Goal: Information Seeking & Learning: Check status

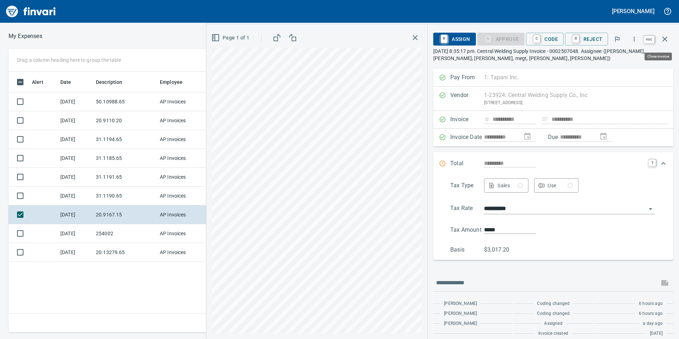
scroll to position [1, 1]
click at [664, 45] on button "button" at bounding box center [665, 39] width 17 height 17
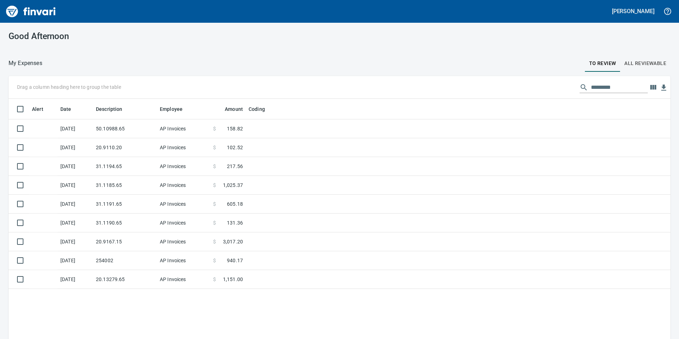
scroll to position [1, 1]
click at [118, 284] on td "20.13279.65" at bounding box center [125, 279] width 64 height 19
click at [113, 279] on div "Alert Date Description Employee Amount Coding [DATE] 50.10988.65 AP Invoices $ …" at bounding box center [340, 229] width 662 height 261
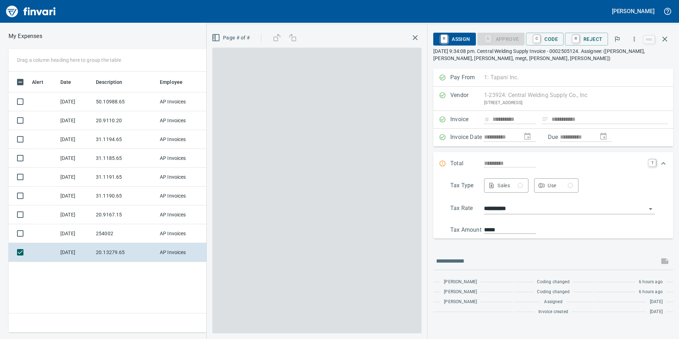
scroll to position [255, 479]
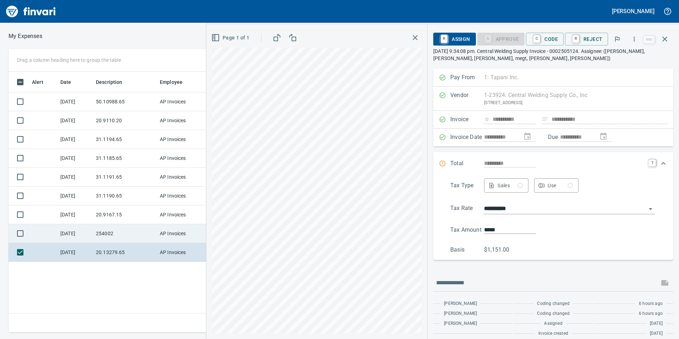
click at [99, 237] on td "254002" at bounding box center [125, 233] width 64 height 19
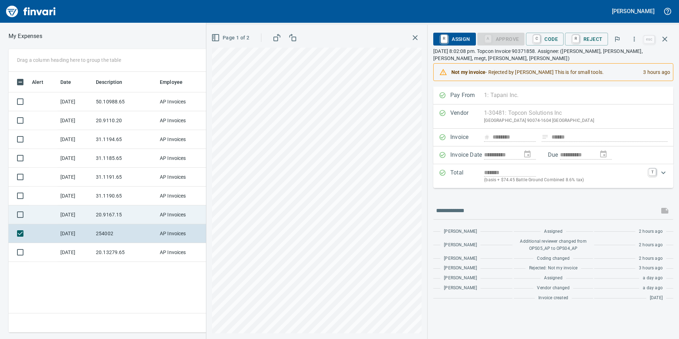
click at [86, 207] on td "[DATE]" at bounding box center [76, 214] width 36 height 19
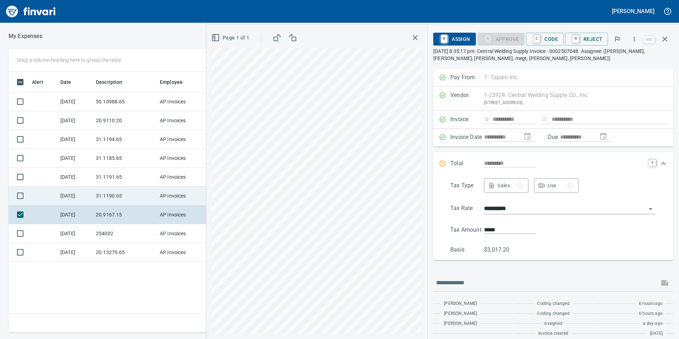
click at [103, 187] on td "31.1190.65" at bounding box center [125, 196] width 64 height 19
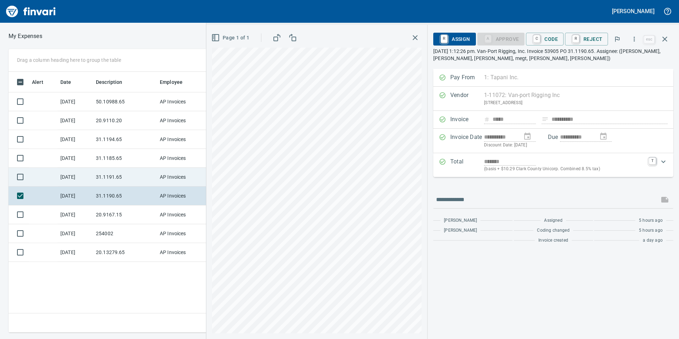
click at [102, 180] on td "31.1191.65" at bounding box center [125, 177] width 64 height 19
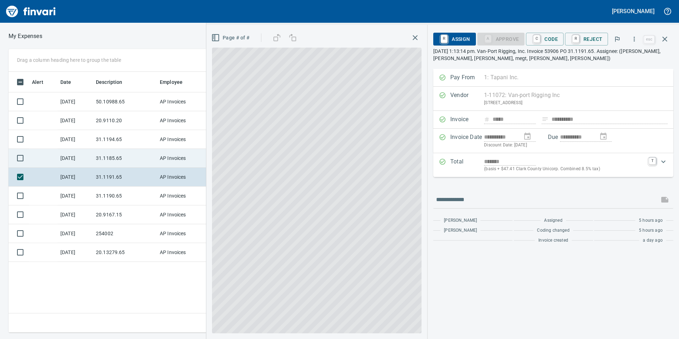
drag, startPoint x: 103, startPoint y: 161, endPoint x: 100, endPoint y: 155, distance: 7.0
click at [103, 161] on td "31.1185.65" at bounding box center [125, 158] width 64 height 19
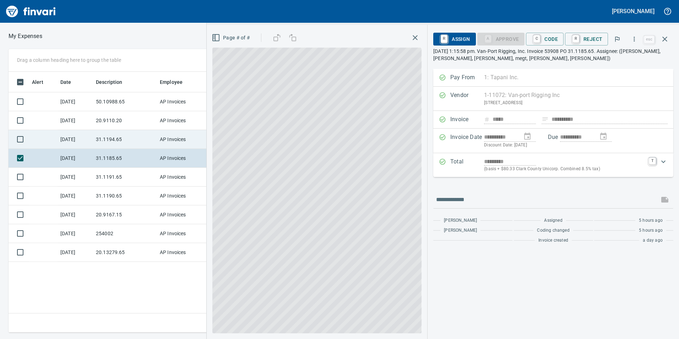
click at [108, 141] on td "31.1194.65" at bounding box center [125, 139] width 64 height 19
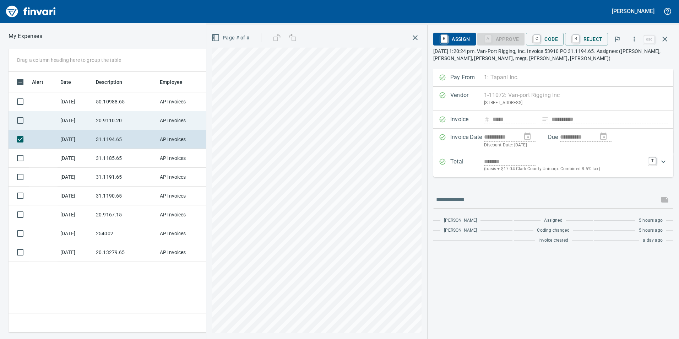
click at [101, 118] on td "20.9110.20" at bounding box center [125, 120] width 64 height 19
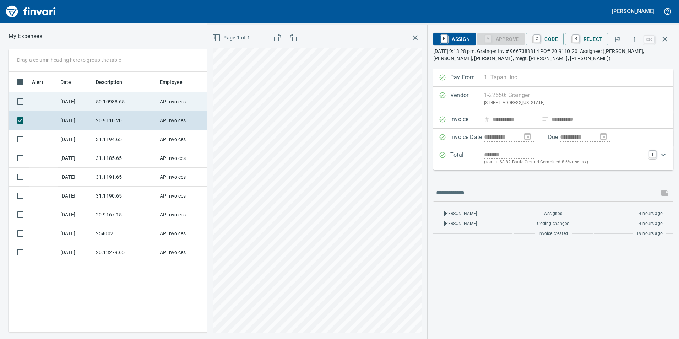
click at [104, 103] on td "50.10988.65" at bounding box center [125, 101] width 64 height 19
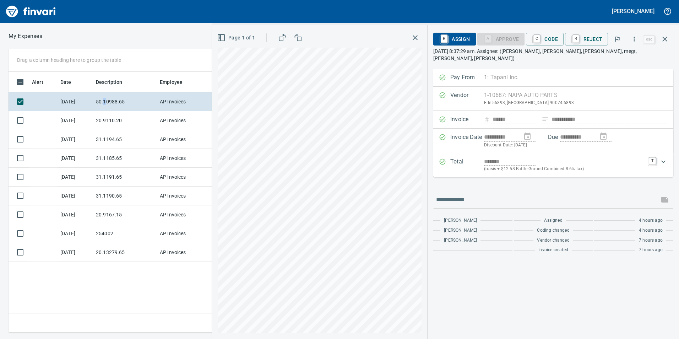
scroll to position [255, 479]
click at [665, 40] on icon "button" at bounding box center [665, 39] width 5 height 5
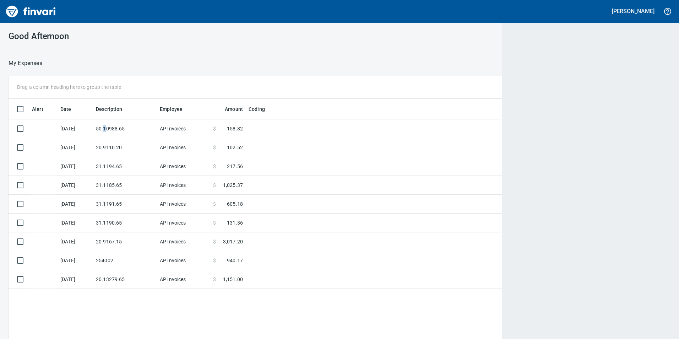
scroll to position [1, 1]
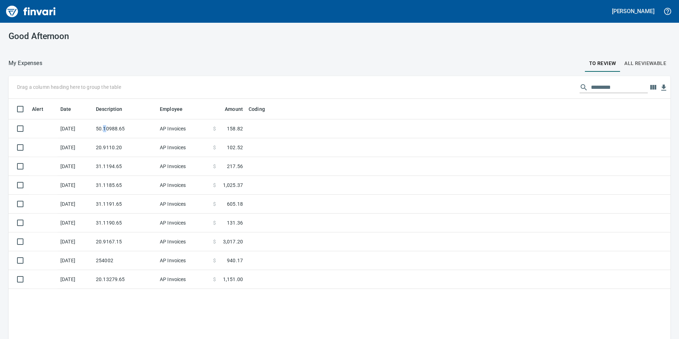
click at [626, 59] on span "All Reviewable" at bounding box center [646, 63] width 42 height 9
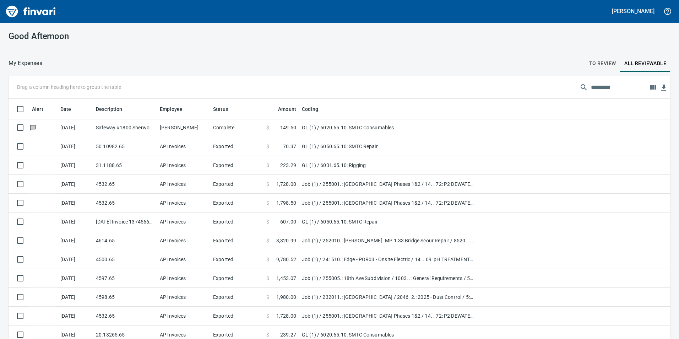
scroll to position [1279, 0]
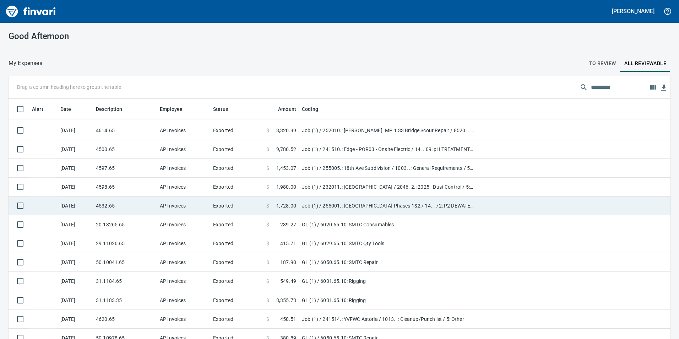
click at [251, 211] on td "Exported" at bounding box center [236, 206] width 53 height 19
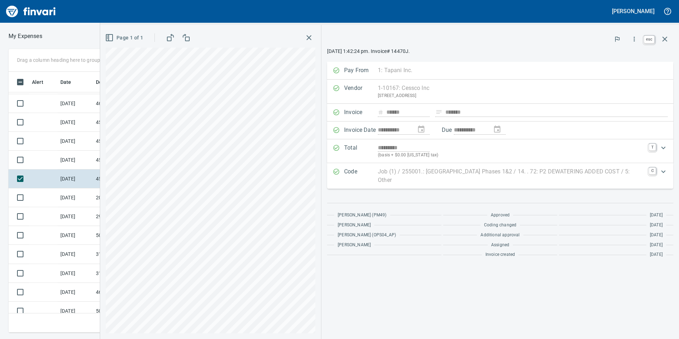
scroll to position [255, 474]
click at [667, 39] on icon "button" at bounding box center [665, 39] width 9 height 9
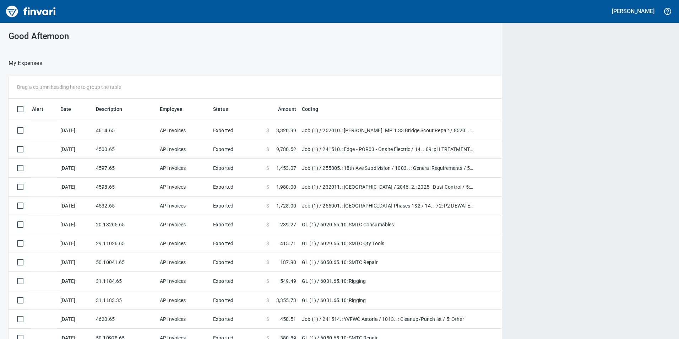
scroll to position [255, 645]
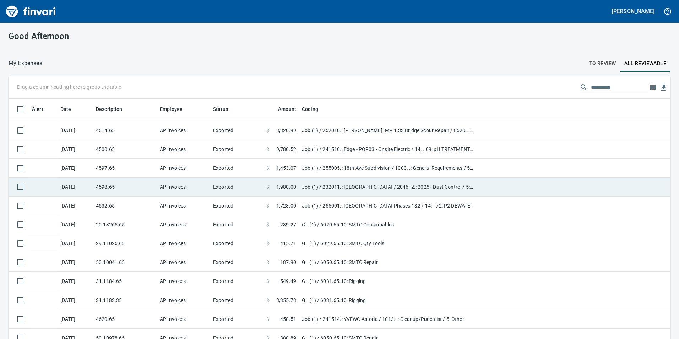
click at [272, 190] on span at bounding box center [272, 186] width 7 height 7
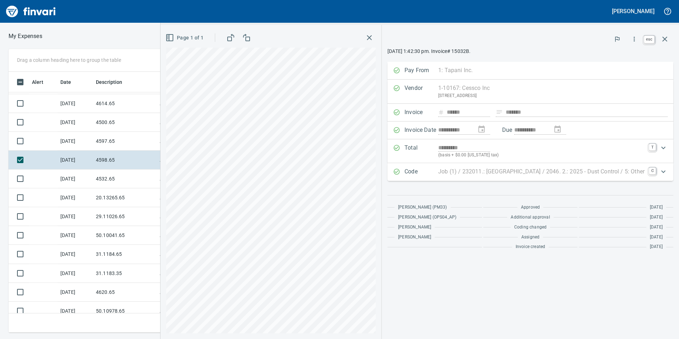
scroll to position [255, 474]
click at [665, 41] on icon "button" at bounding box center [665, 39] width 9 height 9
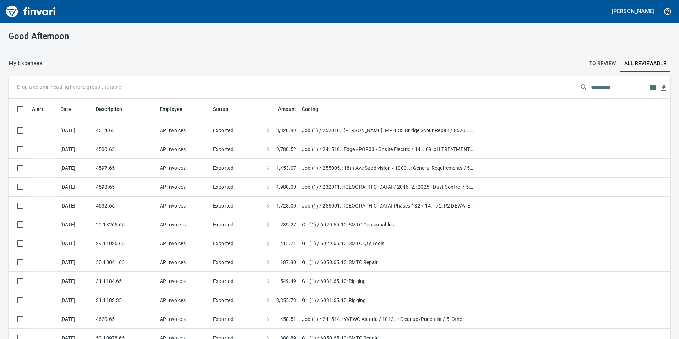
click at [605, 60] on span "To Review" at bounding box center [603, 63] width 27 height 9
